Goal: Transaction & Acquisition: Purchase product/service

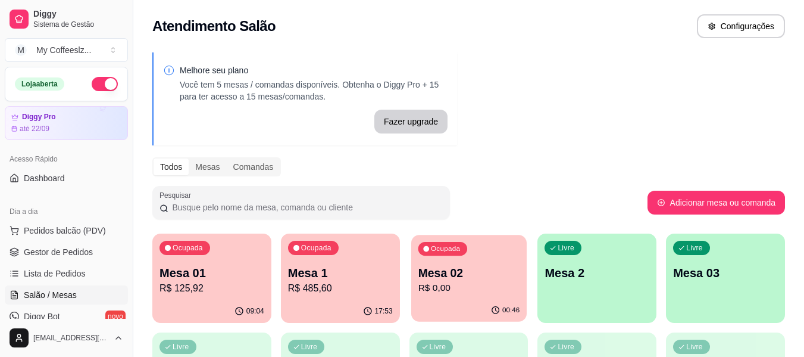
click at [491, 280] on p "Mesa 02" at bounding box center [469, 273] width 102 height 16
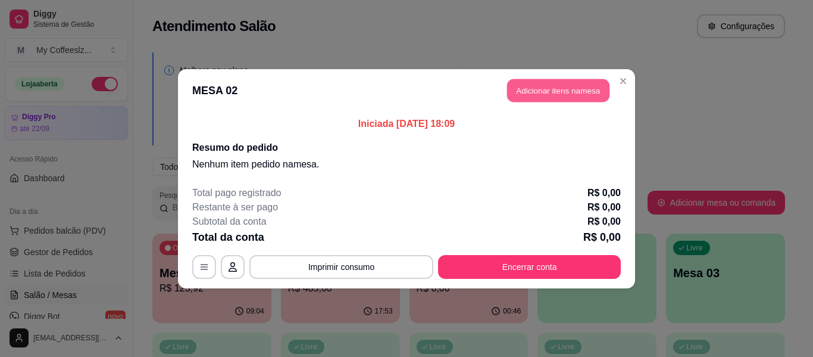
click at [518, 87] on button "Adicionar itens na mesa" at bounding box center [558, 90] width 102 height 23
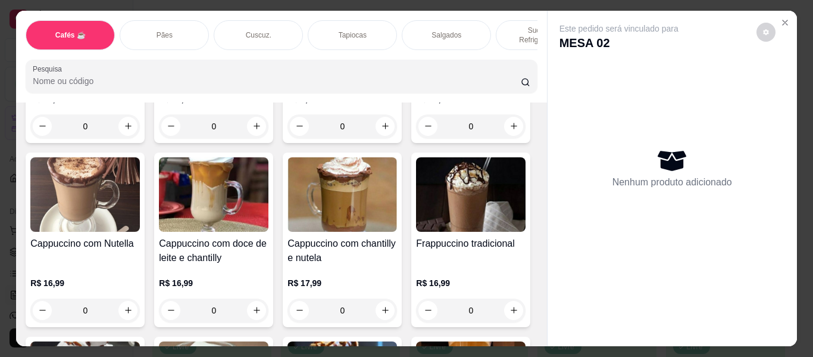
scroll to position [1012, 0]
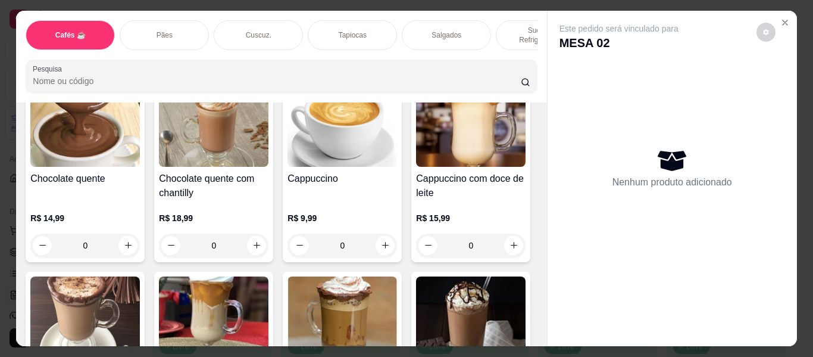
click at [261, 66] on icon "increase-product-quantity" at bounding box center [256, 61] width 9 height 9
type input "1"
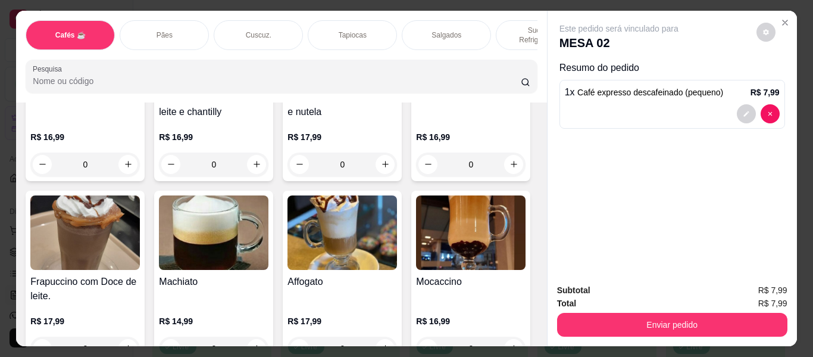
scroll to position [1250, 0]
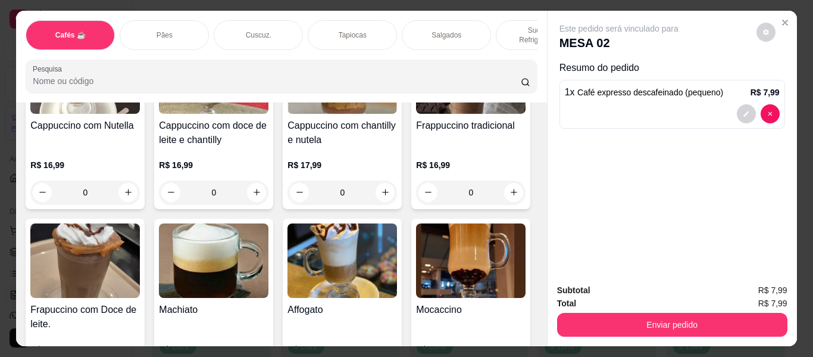
click at [138, 18] on button "increase-product-quantity" at bounding box center [127, 8] width 19 height 19
type input "1"
click at [371, 20] on div "Tapiocas" at bounding box center [352, 35] width 89 height 30
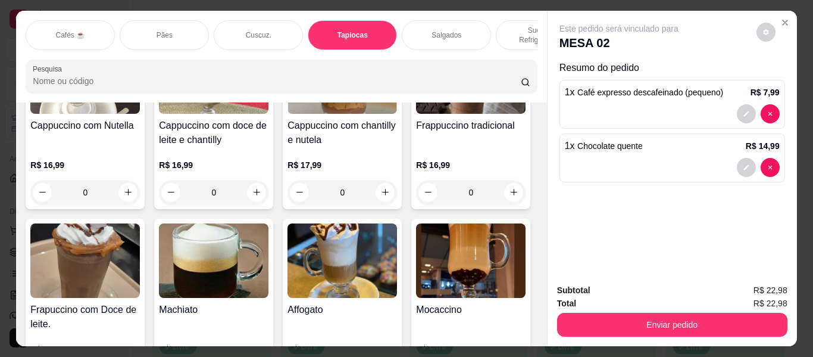
scroll to position [32, 0]
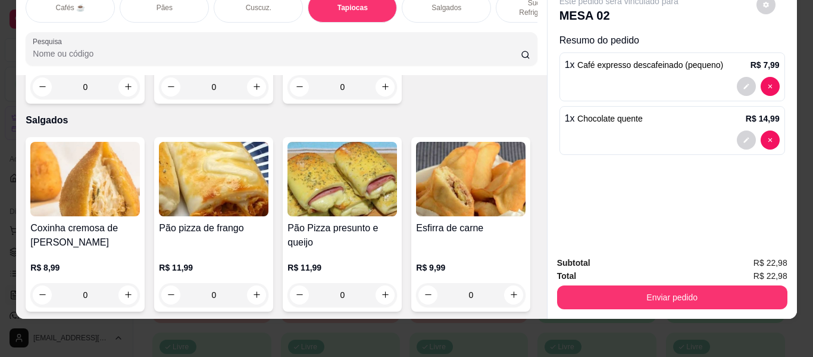
type input "1"
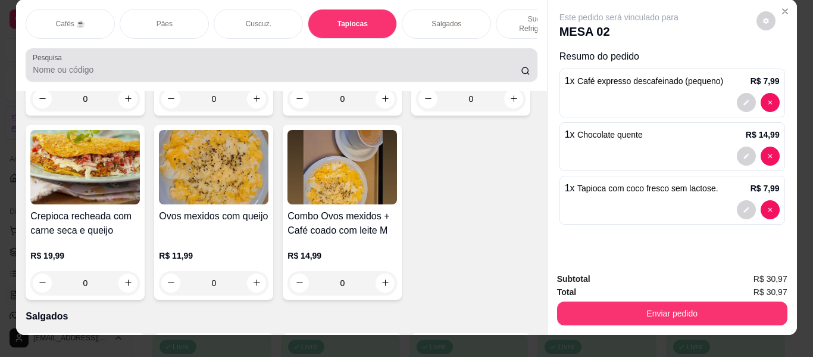
scroll to position [0, 0]
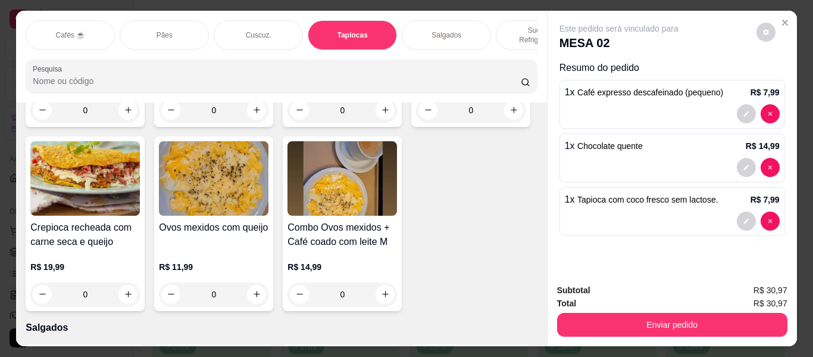
click at [510, 26] on p "Sucos e Refrigerantes" at bounding box center [540, 35] width 69 height 19
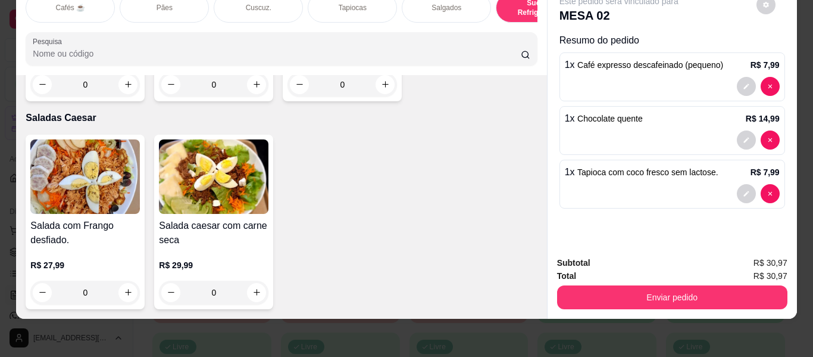
scroll to position [7162, 0]
type input "1"
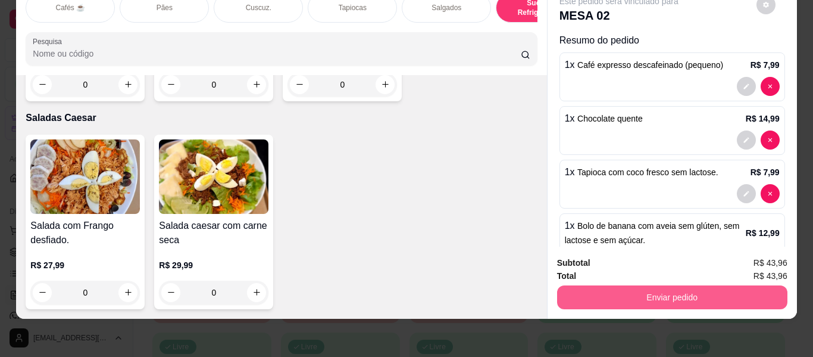
click at [645, 285] on button "Enviar pedido" at bounding box center [672, 297] width 230 height 24
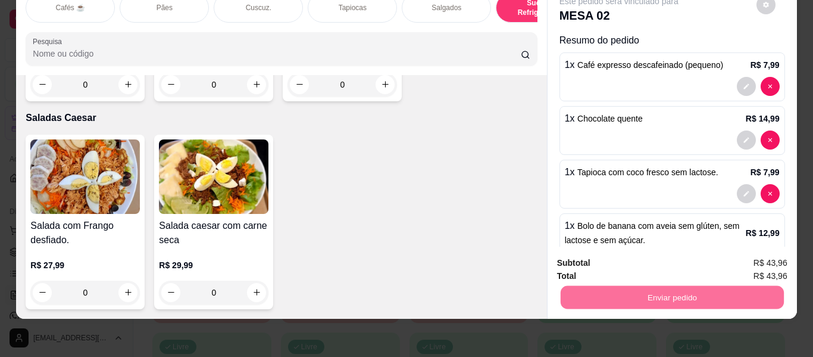
click at [616, 261] on button "Não registrar e enviar pedido" at bounding box center [633, 258] width 120 height 22
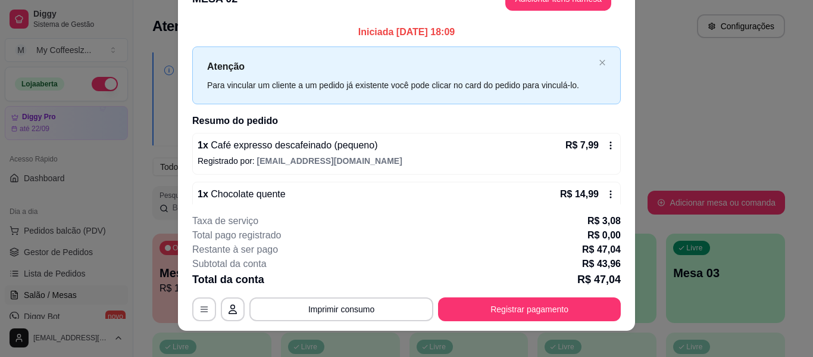
scroll to position [36, 0]
